Goal: Task Accomplishment & Management: Use online tool/utility

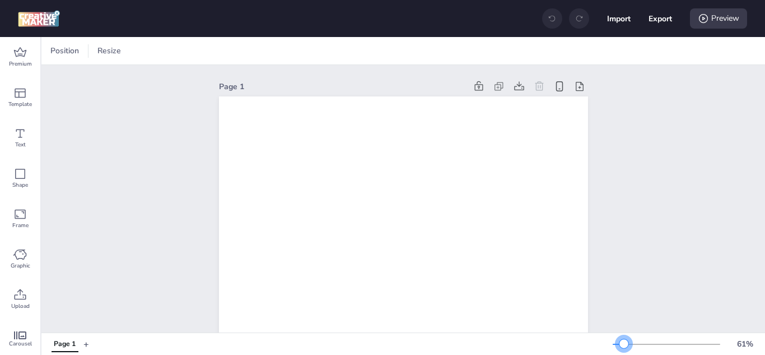
drag, startPoint x: 621, startPoint y: 343, endPoint x: 615, endPoint y: 343, distance: 6.2
click at [619, 335] on div at bounding box center [623, 343] width 9 height 9
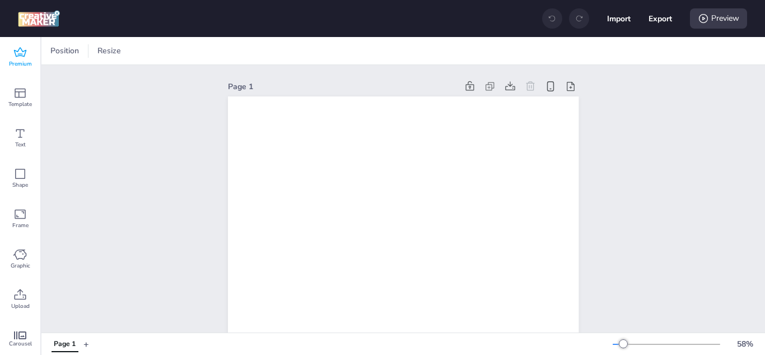
click at [13, 57] on div "Premium" at bounding box center [20, 57] width 40 height 40
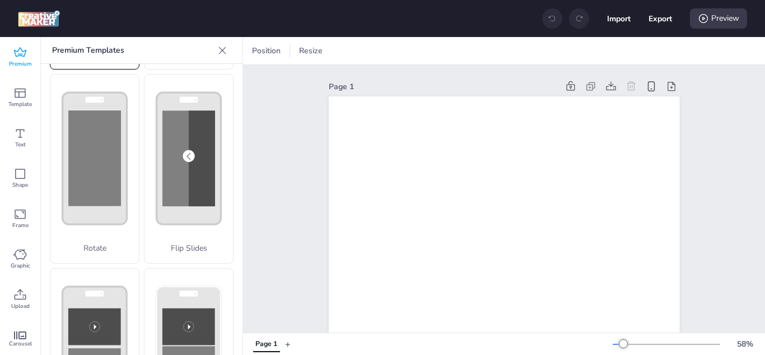
scroll to position [193, 0]
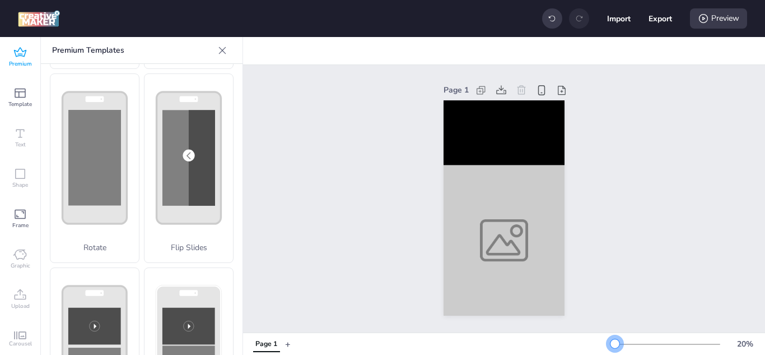
drag, startPoint x: 614, startPoint y: 344, endPoint x: 607, endPoint y: 342, distance: 8.0
click at [611, 335] on div at bounding box center [615, 343] width 9 height 9
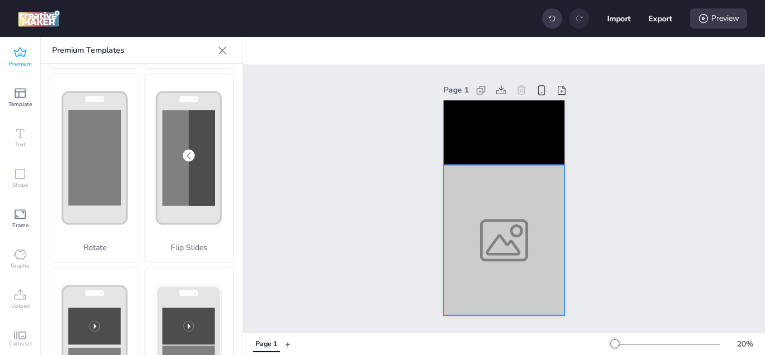
click at [499, 185] on div at bounding box center [504, 240] width 121 height 151
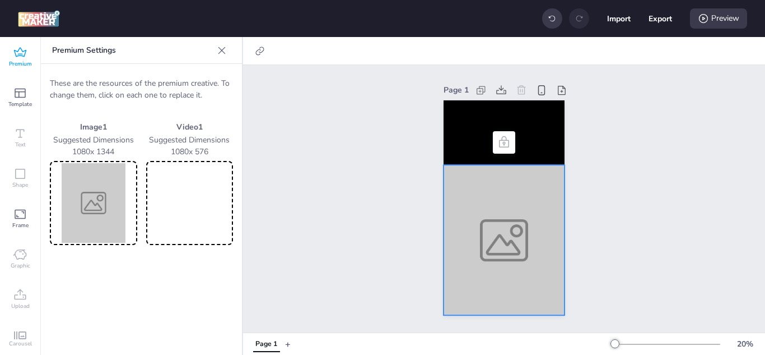
click at [95, 207] on img at bounding box center [93, 203] width 83 height 80
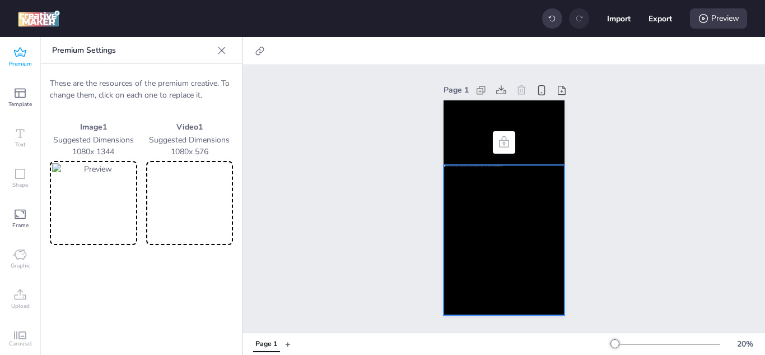
click at [187, 199] on video at bounding box center [189, 203] width 83 height 80
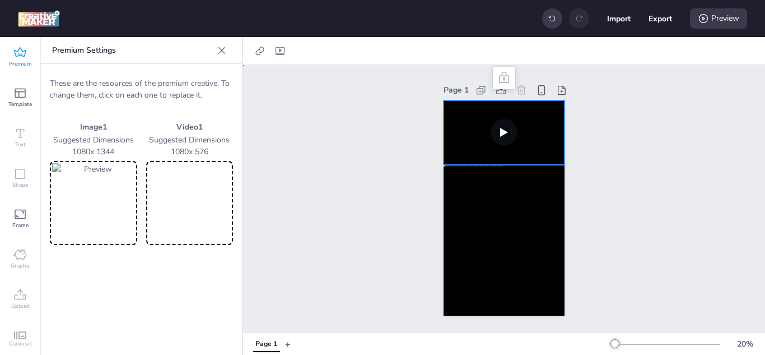
click at [476, 120] on video at bounding box center [504, 132] width 121 height 64
click at [283, 54] on icon at bounding box center [279, 50] width 11 height 11
select select "contain"
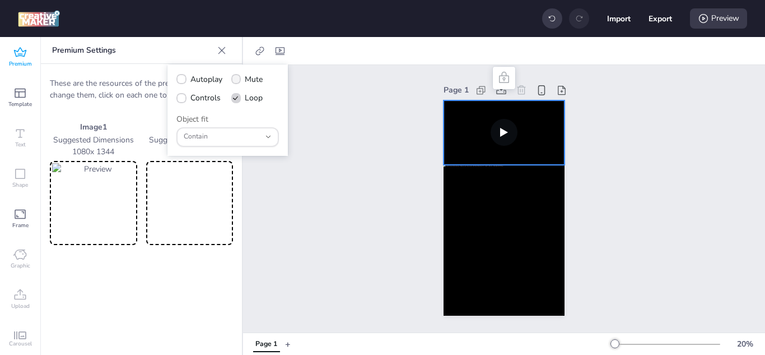
click at [237, 79] on icon at bounding box center [236, 79] width 8 height 6
click at [237, 80] on input "Mute" at bounding box center [234, 83] width 7 height 7
checkbox input "true"
click at [183, 79] on icon at bounding box center [181, 79] width 7 height 6
click at [183, 80] on input "Autoplay" at bounding box center [179, 83] width 7 height 7
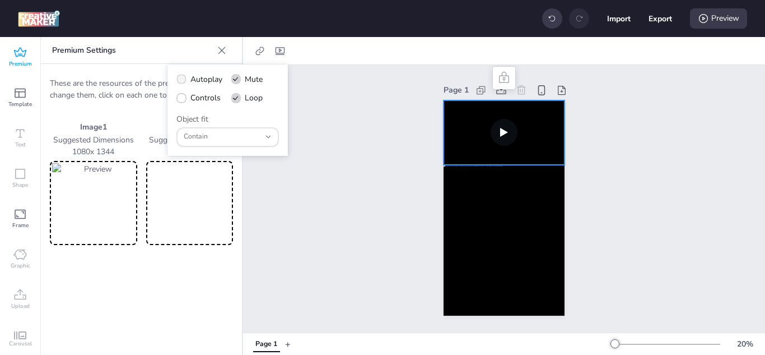
checkbox input "true"
click at [180, 101] on span at bounding box center [181, 98] width 10 height 10
click at [180, 101] on input "Controls" at bounding box center [179, 102] width 7 height 7
checkbox input "true"
click at [263, 136] on button "Contain" at bounding box center [227, 137] width 103 height 20
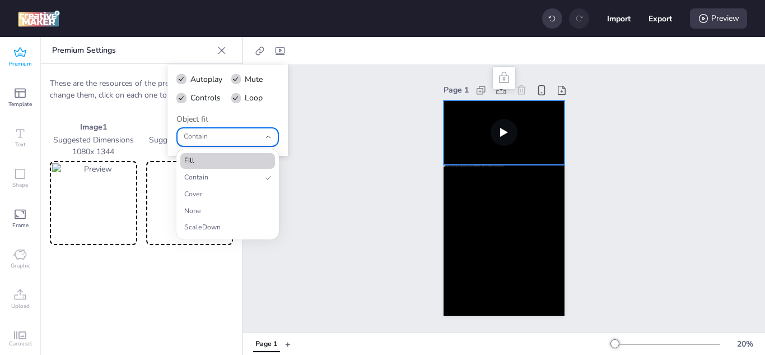
click at [226, 162] on span "Fill" at bounding box center [222, 161] width 77 height 10
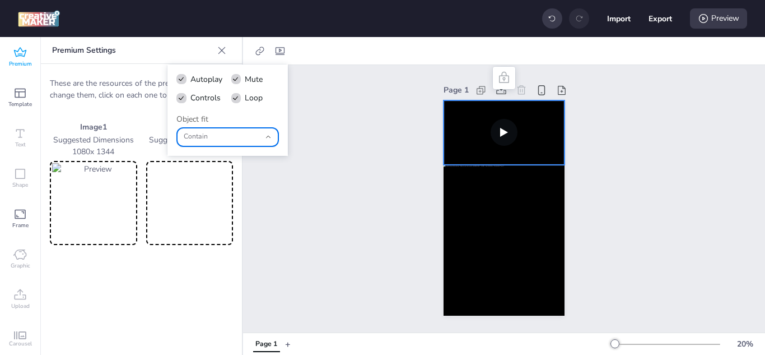
type input "fill"
select select "fill"
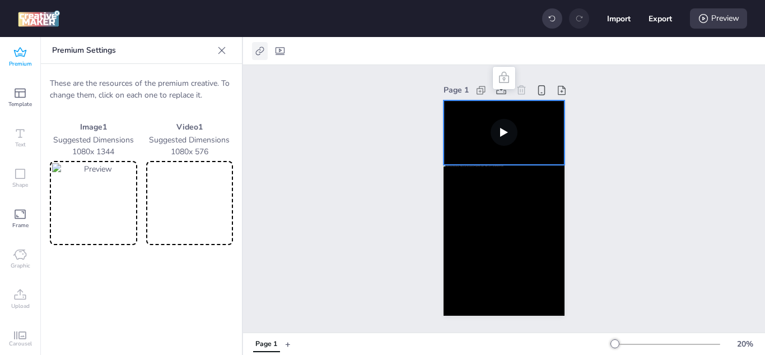
click at [258, 50] on icon at bounding box center [259, 50] width 8 height 8
click at [167, 79] on span "Activate hyperlink" at bounding box center [187, 79] width 62 height 12
click at [149, 80] on input "Activate hyperlink" at bounding box center [145, 83] width 7 height 7
checkbox input "true"
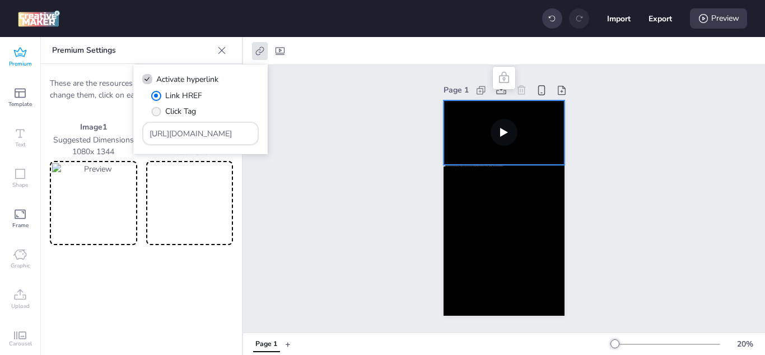
click at [157, 110] on span "" at bounding box center [156, 111] width 10 height 10
click at [157, 112] on input "Click Tag" at bounding box center [154, 115] width 7 height 7
radio input "true"
drag, startPoint x: 230, startPoint y: 136, endPoint x: 88, endPoint y: 124, distance: 142.8
click at [88, 124] on body "Import Export Preview Premium Template Text Shape Frame Graphic Upload Carousel…" at bounding box center [382, 177] width 765 height 355
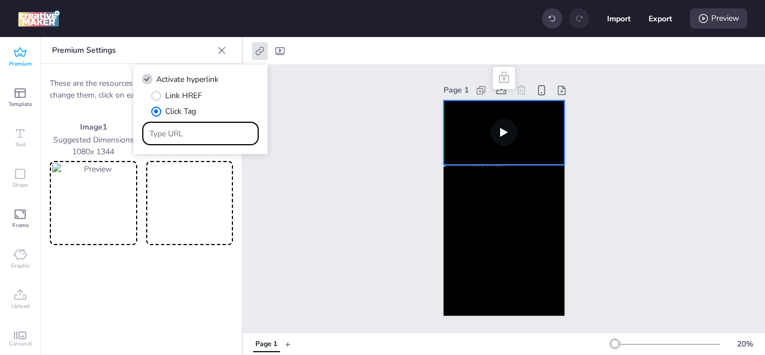
paste input "[URL][DOMAIN_NAME]"
type input "[URL][DOMAIN_NAME]"
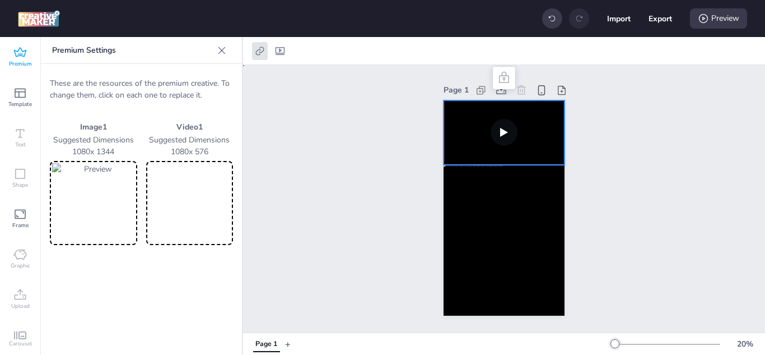
click at [365, 169] on div "Page 1" at bounding box center [504, 198] width 522 height 267
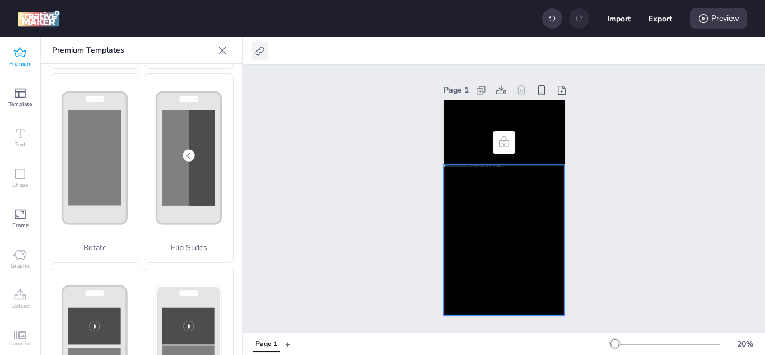
click at [263, 58] on div at bounding box center [260, 51] width 16 height 18
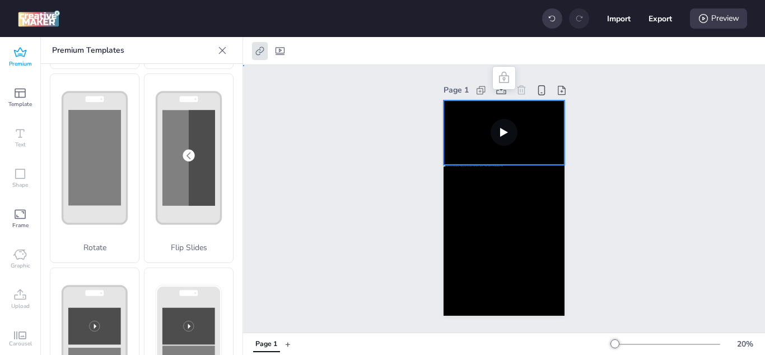
click at [455, 127] on video at bounding box center [504, 132] width 121 height 64
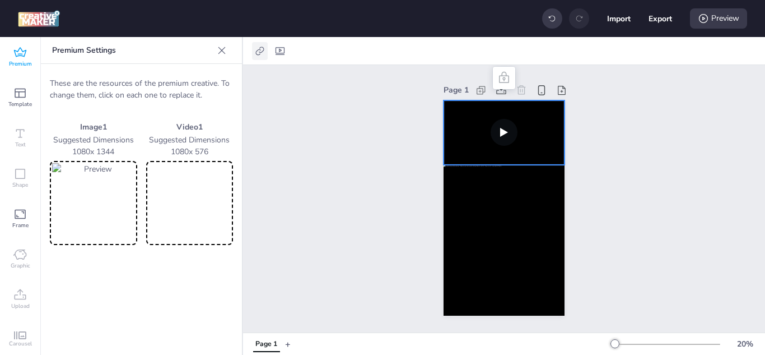
click at [260, 49] on icon at bounding box center [259, 50] width 11 height 11
click at [721, 22] on div "Preview" at bounding box center [718, 18] width 57 height 20
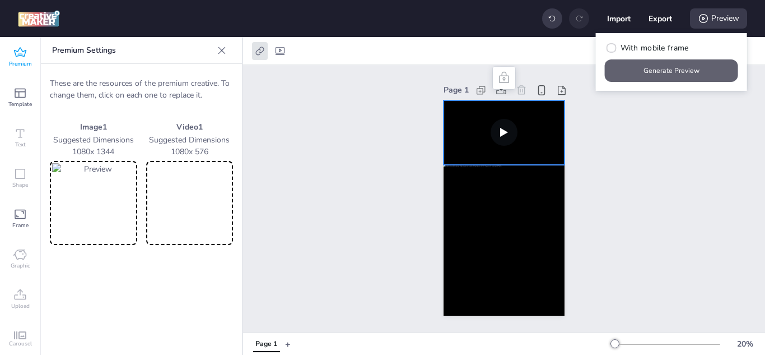
click at [688, 69] on button "Generate Preview" at bounding box center [671, 70] width 133 height 22
click at [659, 17] on button "Export" at bounding box center [661, 19] width 24 height 24
select select "html"
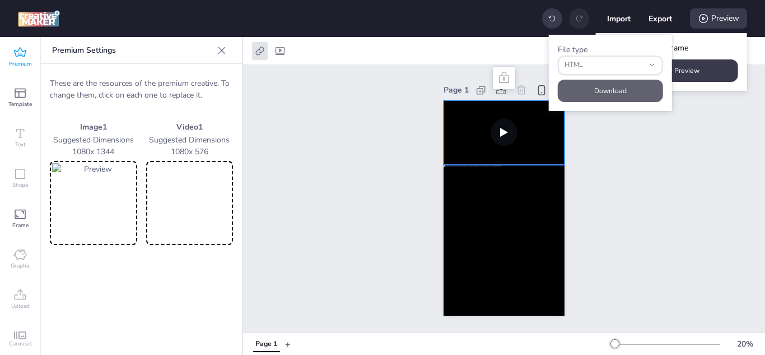
click at [608, 92] on button "Download" at bounding box center [610, 91] width 105 height 22
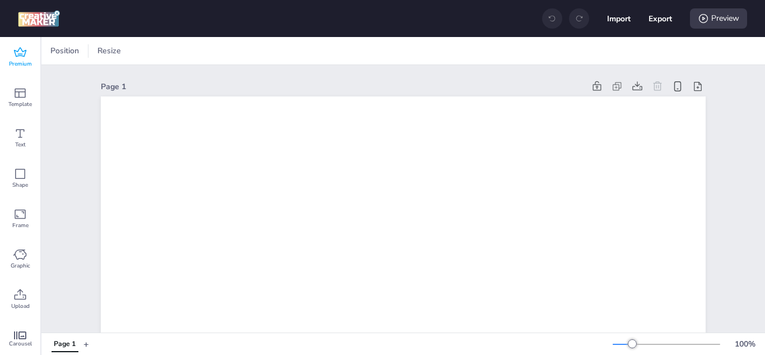
click at [20, 56] on icon at bounding box center [19, 52] width 13 height 13
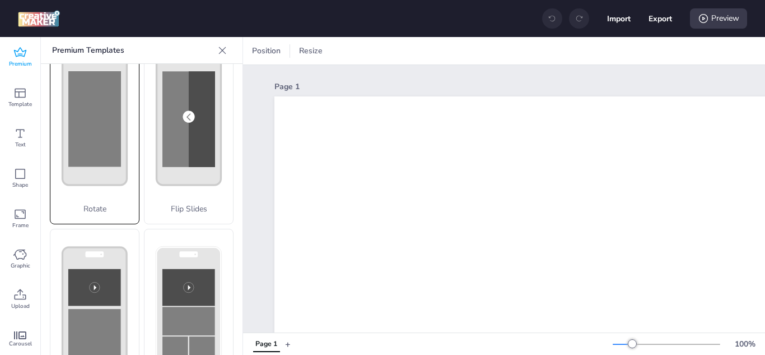
scroll to position [232, 0]
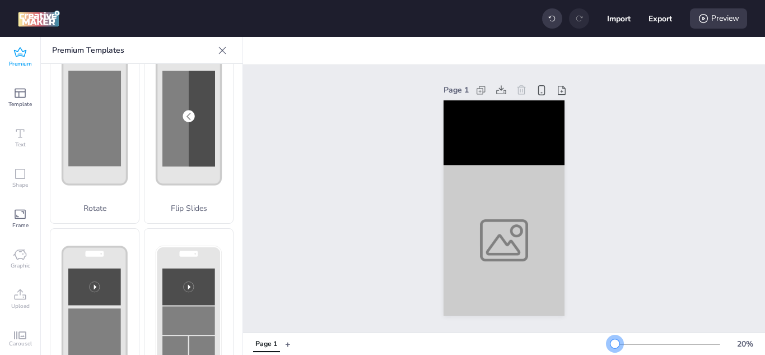
drag, startPoint x: 626, startPoint y: 342, endPoint x: 607, endPoint y: 341, distance: 19.1
click at [611, 341] on div at bounding box center [615, 343] width 9 height 9
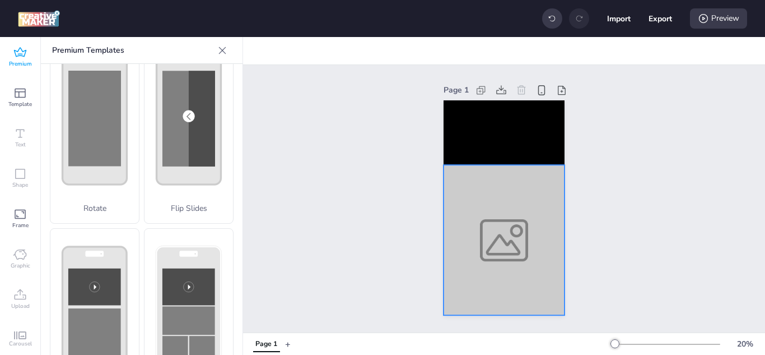
click at [513, 248] on div at bounding box center [504, 240] width 121 height 151
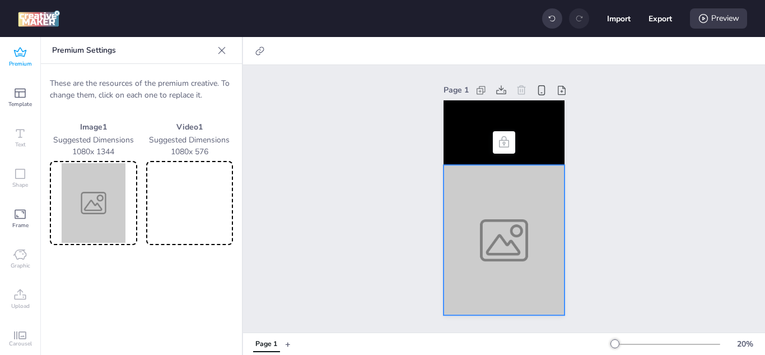
click at [116, 195] on img at bounding box center [93, 203] width 83 height 80
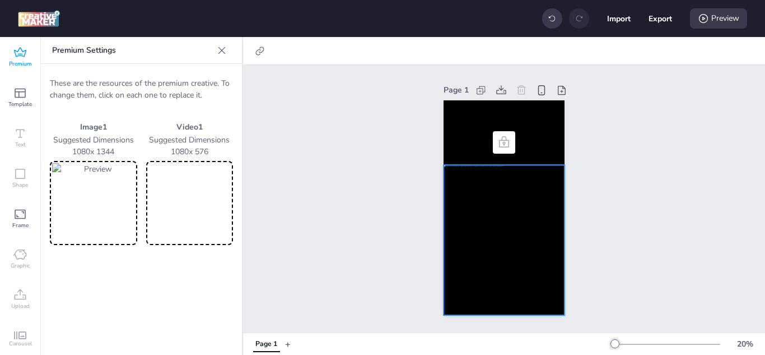
click at [498, 142] on icon at bounding box center [503, 142] width 13 height 13
click at [189, 216] on video at bounding box center [189, 203] width 83 height 80
click at [462, 175] on div at bounding box center [504, 240] width 121 height 151
click at [449, 129] on video at bounding box center [504, 132] width 121 height 64
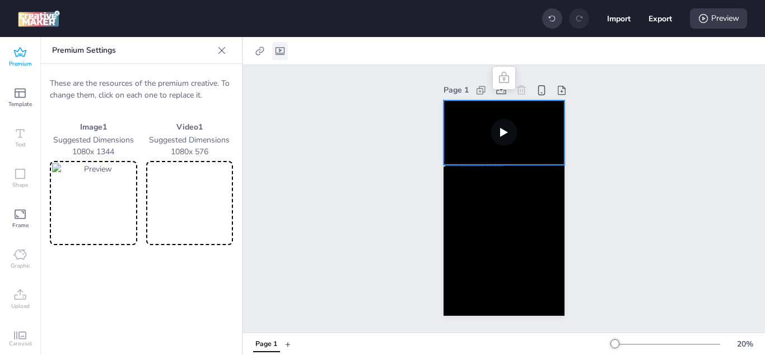
click at [277, 52] on icon at bounding box center [279, 50] width 11 height 11
select select "contain"
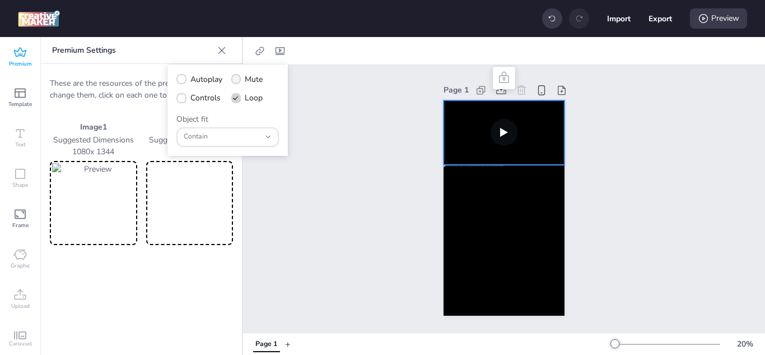
click at [230, 78] on label "Mute" at bounding box center [247, 79] width 40 height 20
click at [231, 80] on input "Mute" at bounding box center [234, 83] width 7 height 7
checkbox input "true"
click at [181, 79] on icon at bounding box center [182, 79] width 8 height 6
click at [181, 80] on input "Autoplay" at bounding box center [179, 83] width 7 height 7
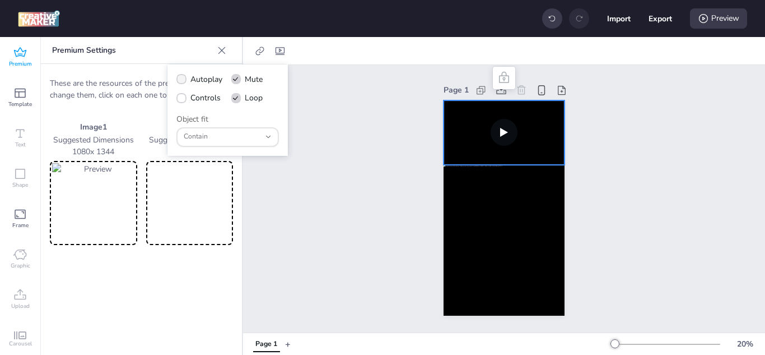
checkbox input "true"
click at [184, 98] on icon at bounding box center [181, 98] width 7 height 6
click at [183, 99] on input "Controls" at bounding box center [179, 102] width 7 height 7
checkbox input "true"
click at [222, 137] on span "Contain" at bounding box center [222, 137] width 77 height 10
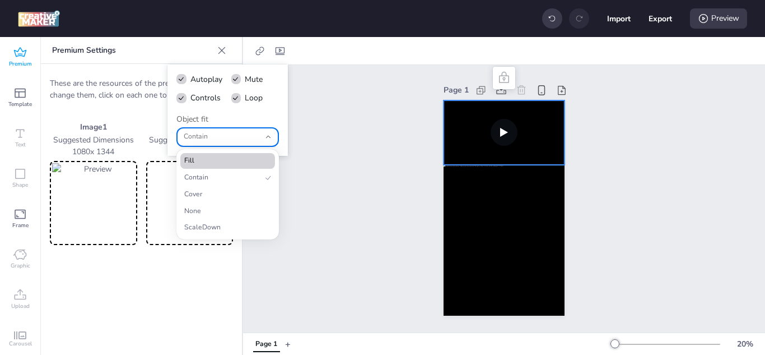
click at [216, 160] on span "Fill" at bounding box center [222, 161] width 77 height 10
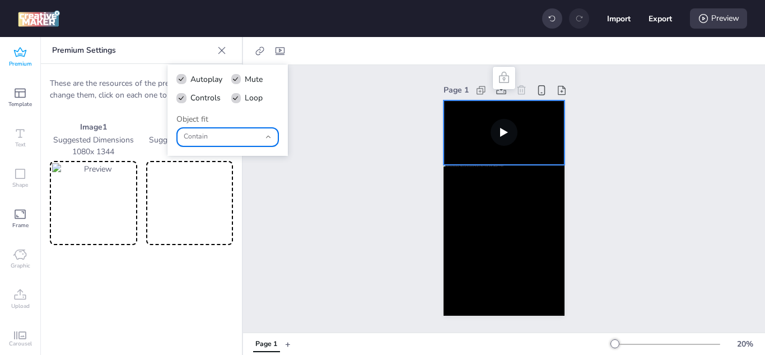
type input "fill"
select select "fill"
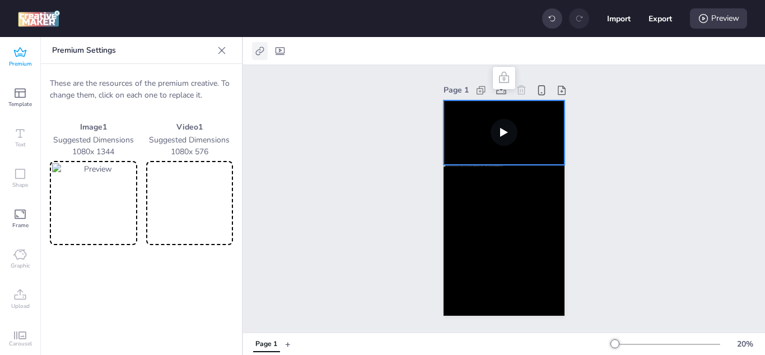
click at [262, 50] on icon at bounding box center [259, 50] width 11 height 11
click at [209, 80] on span "Activate hyperlink" at bounding box center [187, 79] width 62 height 12
click at [149, 80] on input "Activate hyperlink" at bounding box center [145, 83] width 7 height 7
checkbox input "true"
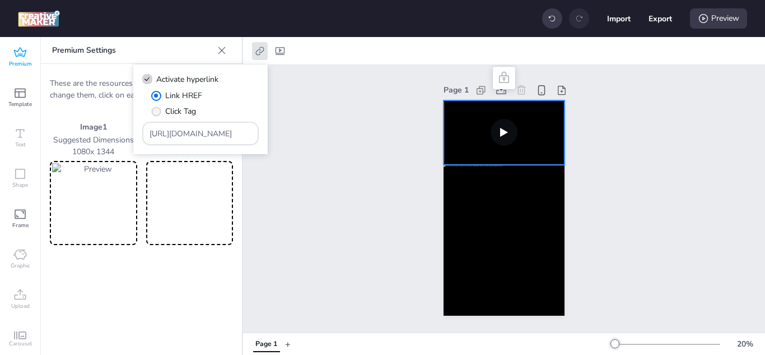
click at [168, 114] on span "Click Tag" at bounding box center [180, 111] width 31 height 12
click at [158, 114] on input "Click Tag" at bounding box center [154, 115] width 7 height 7
radio input "true"
click at [181, 130] on input "[URL][DOMAIN_NAME]" at bounding box center [201, 134] width 103 height 12
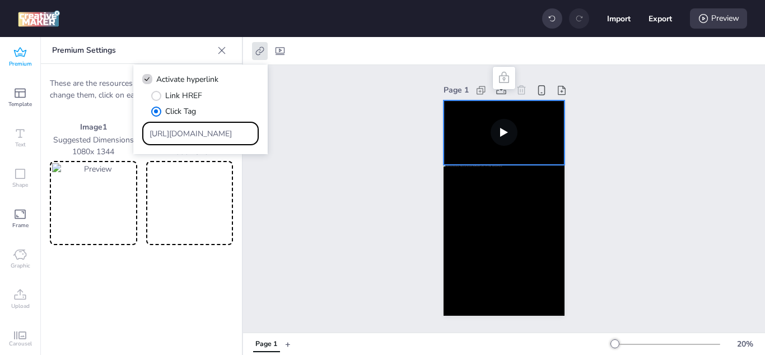
click at [181, 130] on input "[URL][DOMAIN_NAME]" at bounding box center [201, 134] width 103 height 12
paste input "[URL][DOMAIN_NAME]"
type input "[URL][DOMAIN_NAME]"
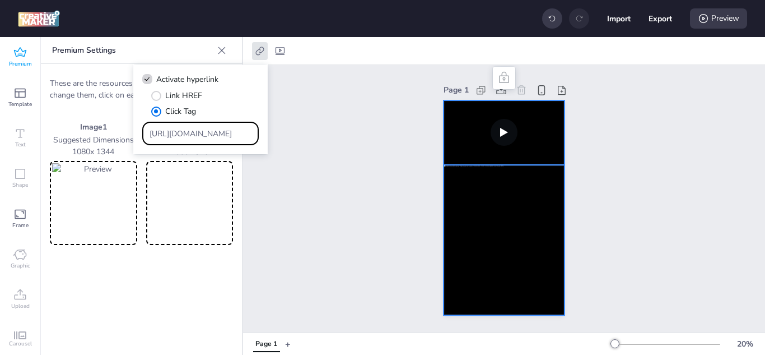
click at [472, 190] on div at bounding box center [504, 240] width 121 height 151
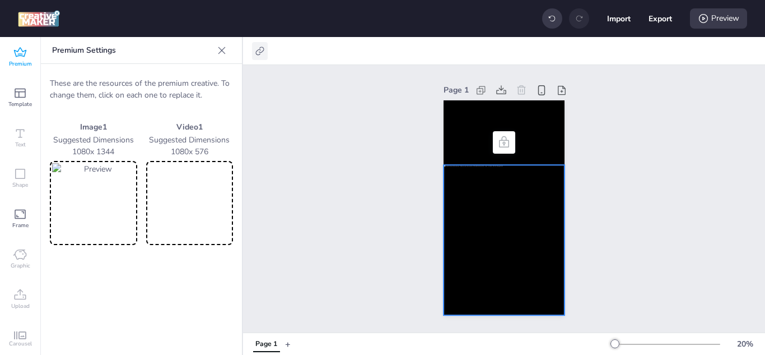
click at [261, 50] on icon at bounding box center [259, 50] width 11 height 11
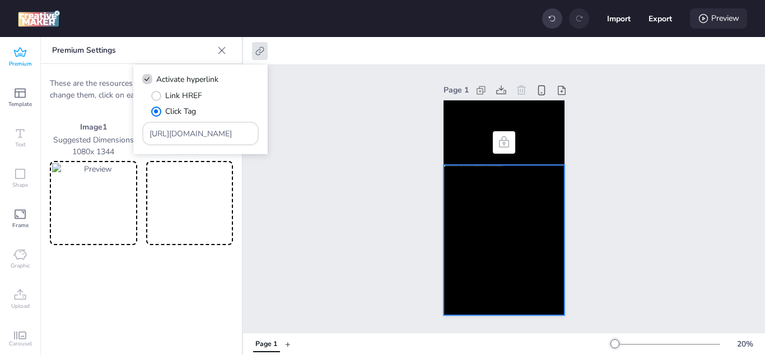
click at [724, 18] on div "Preview" at bounding box center [718, 18] width 57 height 20
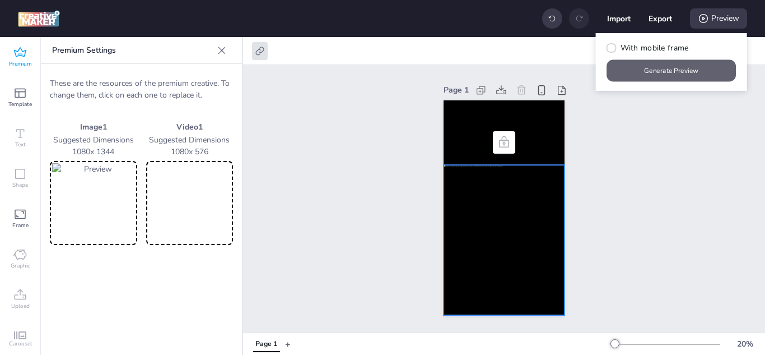
click at [675, 64] on button "Generate Preview" at bounding box center [671, 71] width 129 height 22
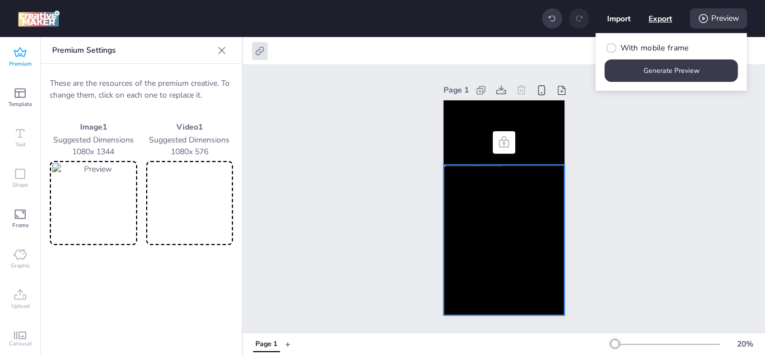
click at [659, 21] on button "Export" at bounding box center [661, 19] width 24 height 24
select select "html"
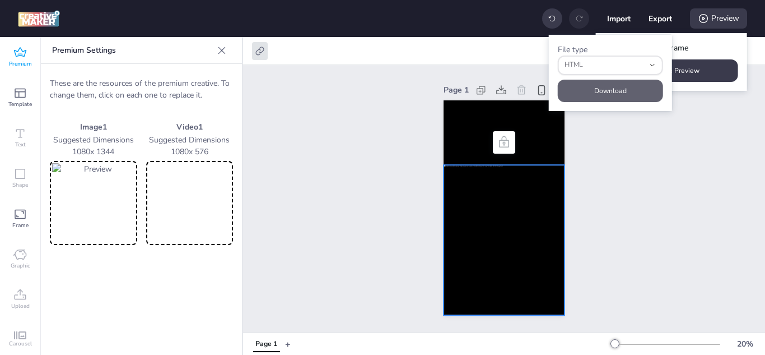
click at [613, 93] on button "Download" at bounding box center [610, 91] width 105 height 22
click at [195, 201] on video at bounding box center [189, 203] width 83 height 80
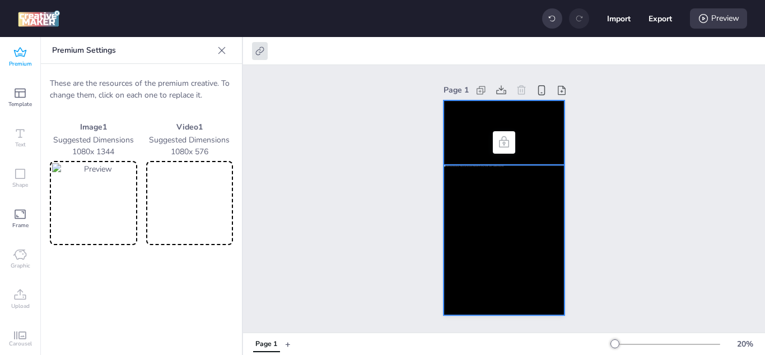
click at [458, 125] on video at bounding box center [504, 132] width 121 height 64
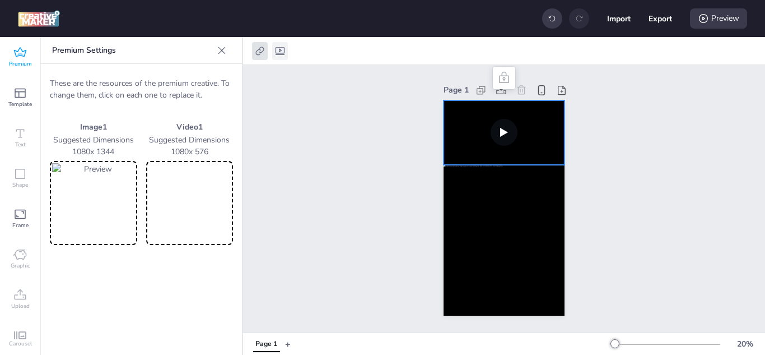
click at [278, 50] on icon at bounding box center [279, 50] width 11 height 11
select select "fill"
click at [280, 53] on icon at bounding box center [279, 50] width 11 height 11
select select "fill"
click at [263, 53] on icon at bounding box center [259, 50] width 11 height 11
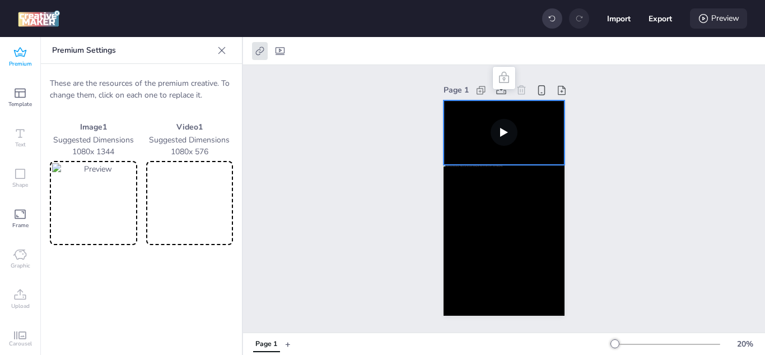
click at [724, 23] on div "Preview" at bounding box center [718, 18] width 57 height 20
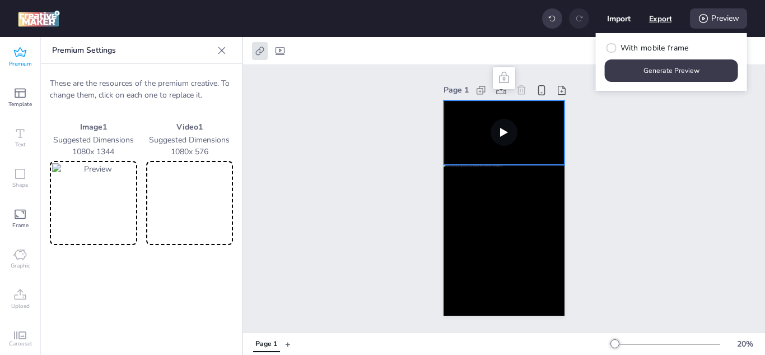
click at [666, 18] on button "Export" at bounding box center [660, 18] width 23 height 23
select select "html"
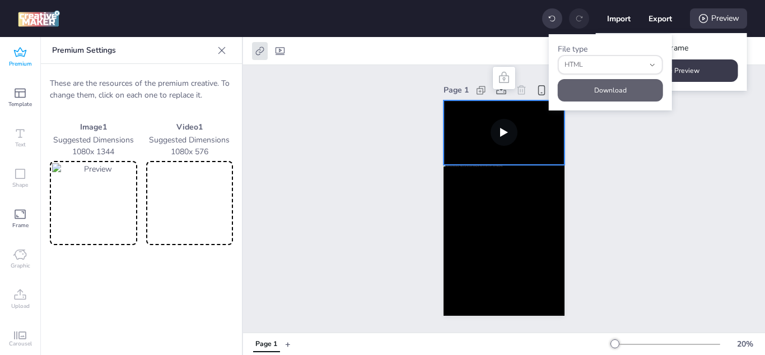
click at [621, 92] on button "Download" at bounding box center [610, 90] width 105 height 22
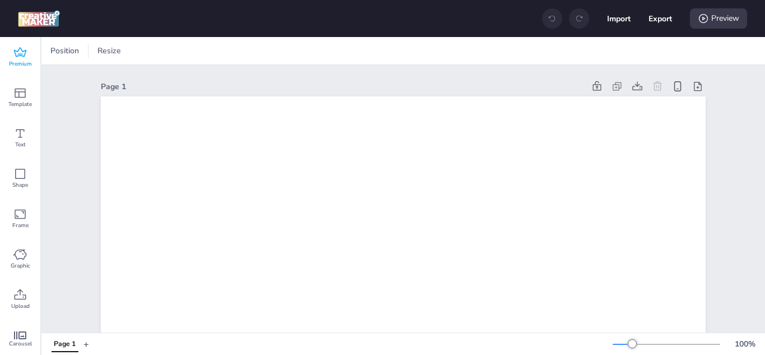
click at [25, 53] on icon at bounding box center [19, 52] width 13 height 13
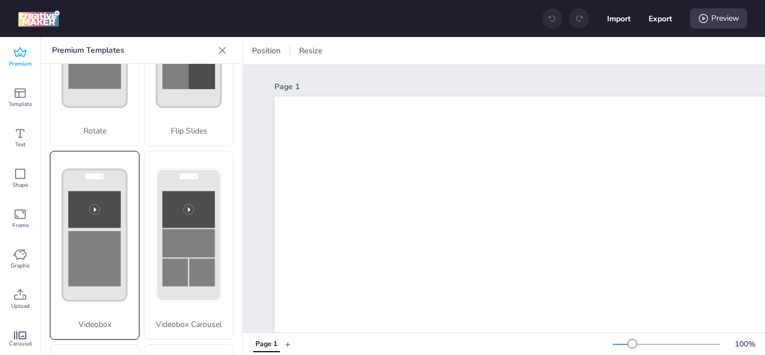
scroll to position [336, 0]
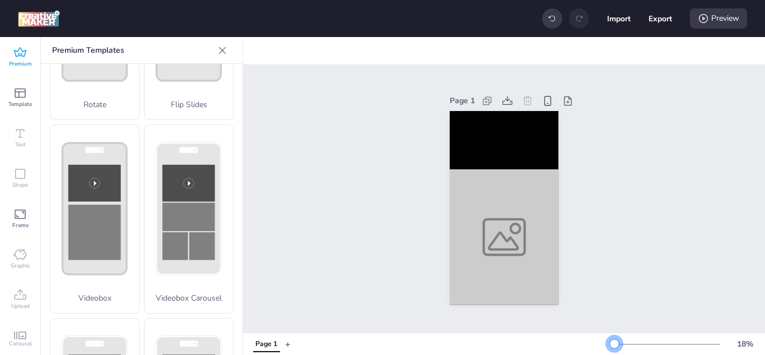
drag, startPoint x: 626, startPoint y: 342, endPoint x: 606, endPoint y: 342, distance: 19.6
click at [610, 342] on div at bounding box center [614, 343] width 9 height 9
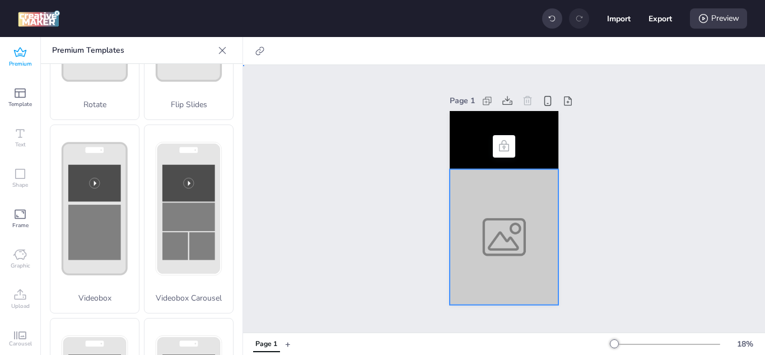
click at [460, 220] on div at bounding box center [504, 237] width 109 height 136
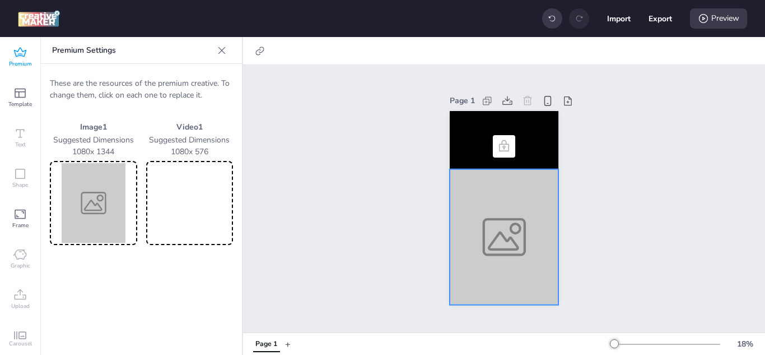
click at [97, 195] on img at bounding box center [93, 203] width 83 height 80
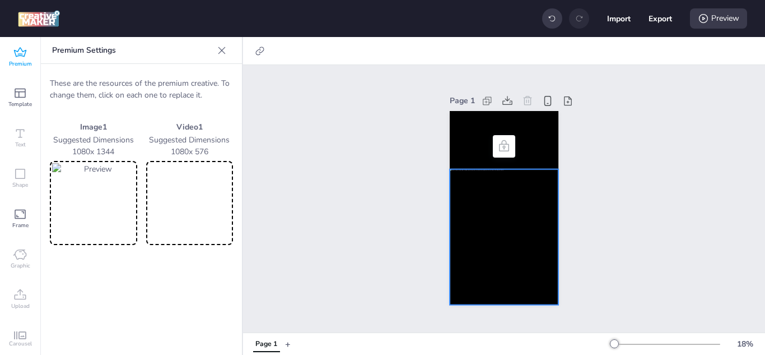
click at [189, 212] on video at bounding box center [189, 203] width 83 height 80
click at [450, 181] on div at bounding box center [504, 237] width 109 height 136
click at [460, 132] on video at bounding box center [504, 140] width 109 height 58
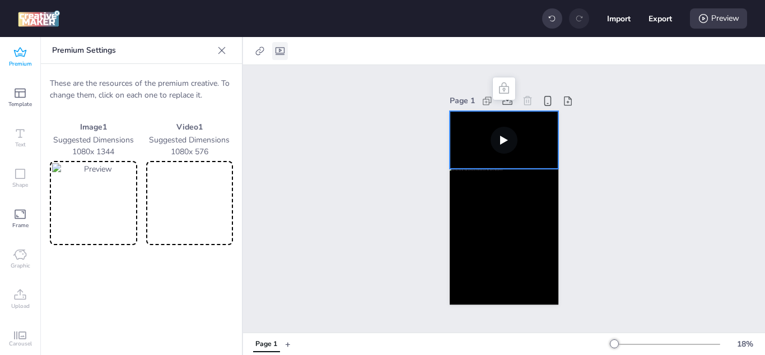
click at [283, 46] on icon at bounding box center [279, 50] width 11 height 11
select select "contain"
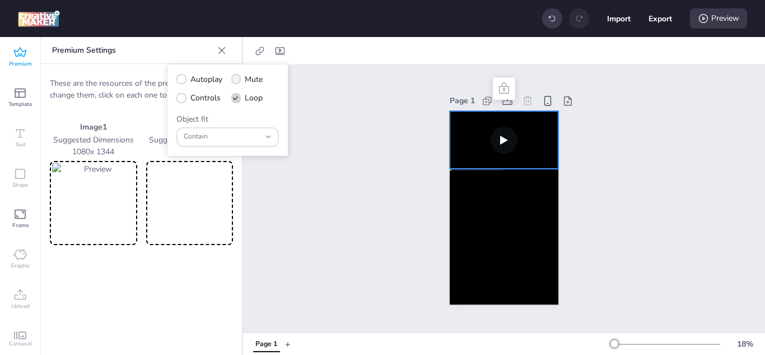
click at [238, 78] on icon at bounding box center [236, 79] width 8 height 6
click at [238, 80] on input "Mute" at bounding box center [234, 83] width 7 height 7
checkbox input "true"
click at [179, 76] on icon at bounding box center [182, 79] width 8 height 6
click at [179, 80] on input "Autoplay" at bounding box center [179, 83] width 7 height 7
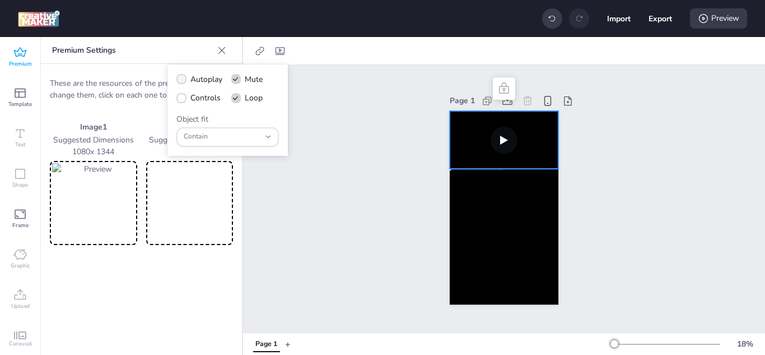
checkbox input "true"
click at [178, 100] on icon at bounding box center [182, 98] width 8 height 6
click at [178, 100] on input "Controls" at bounding box center [179, 102] width 7 height 7
checkbox input "true"
click at [260, 132] on button "Contain" at bounding box center [227, 137] width 103 height 20
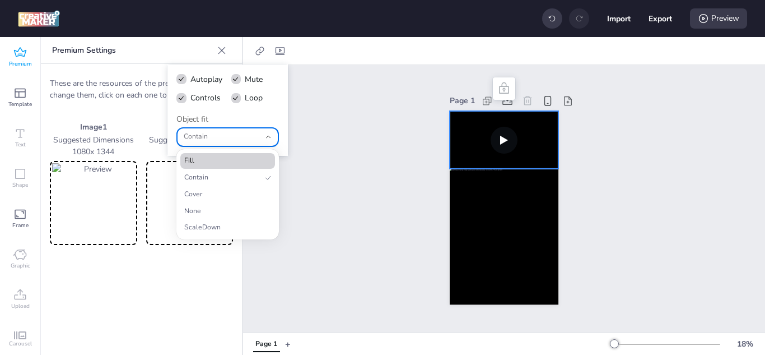
click at [218, 156] on span "Fill" at bounding box center [222, 161] width 77 height 10
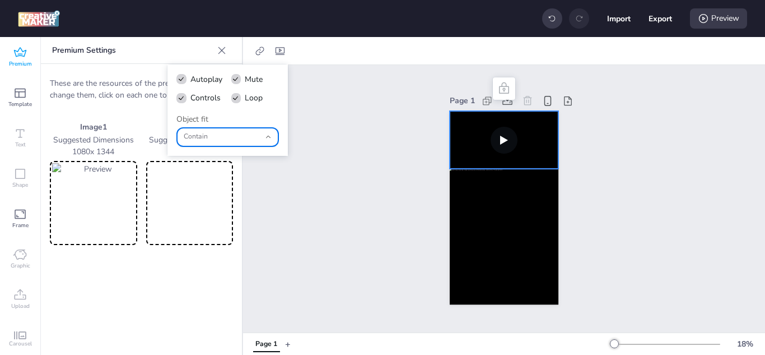
type input "fill"
select select "fill"
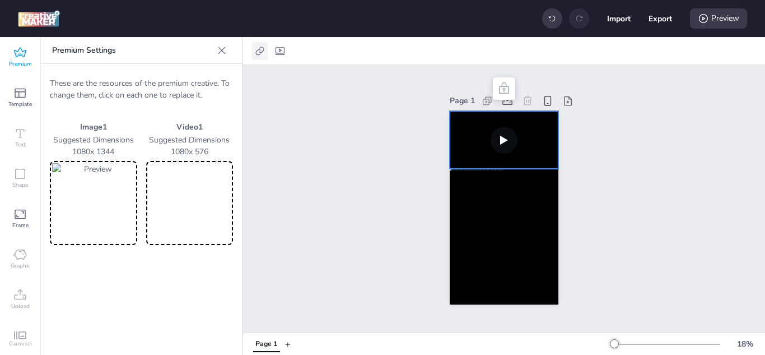
click at [260, 52] on icon at bounding box center [259, 50] width 8 height 8
click at [180, 81] on span "Activate hyperlink" at bounding box center [187, 79] width 62 height 12
click at [149, 81] on input "Activate hyperlink" at bounding box center [145, 83] width 7 height 7
checkbox input "true"
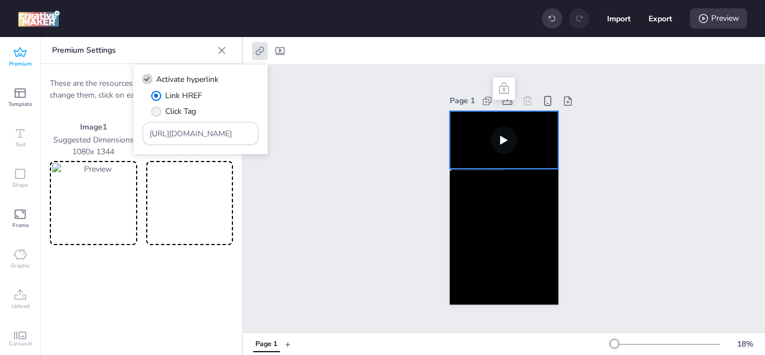
click at [161, 108] on label "Click Tag" at bounding box center [173, 111] width 53 height 20
click at [158, 112] on input "Click Tag" at bounding box center [154, 115] width 7 height 7
radio input "true"
drag, startPoint x: 190, startPoint y: 135, endPoint x: 136, endPoint y: 131, distance: 54.0
click at [136, 131] on div "Activate hyperlink Link HREF Click Tag https://wortise.com" at bounding box center [200, 109] width 134 height 90
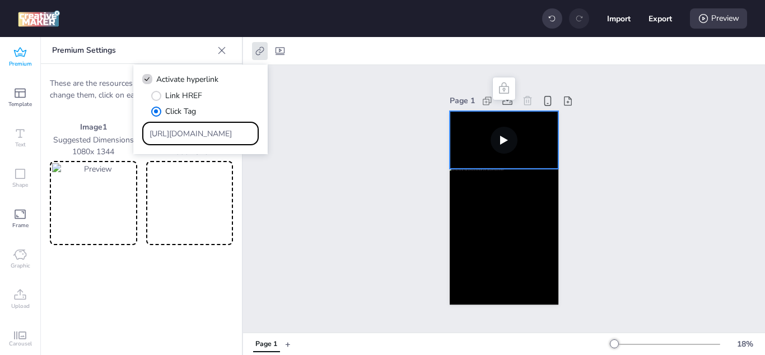
drag, startPoint x: 229, startPoint y: 134, endPoint x: 133, endPoint y: 128, distance: 95.5
click at [133, 128] on div "Activate hyperlink Link HREF Click Tag https://wortise.com" at bounding box center [200, 109] width 134 height 90
paste input "[URL][DOMAIN_NAME]"
type input "[URL][DOMAIN_NAME]"
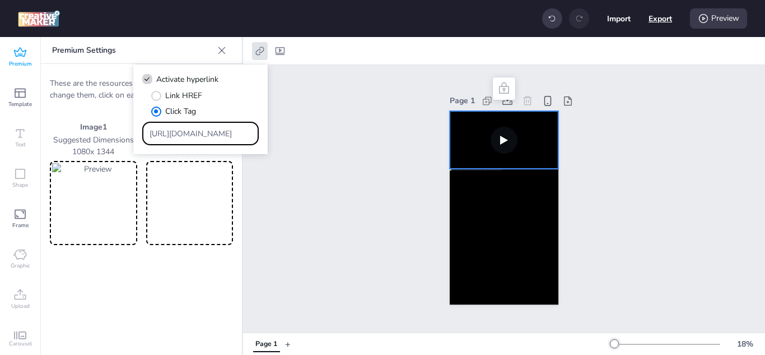
scroll to position [0, 0]
click at [663, 15] on button "Export" at bounding box center [661, 19] width 24 height 24
select select "html"
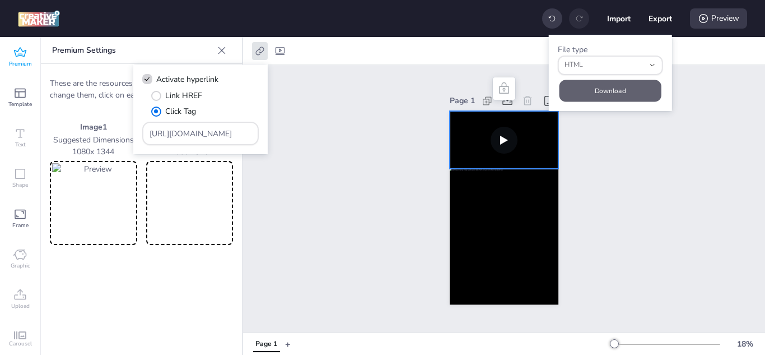
click at [619, 95] on button "Download" at bounding box center [611, 91] width 102 height 22
